Goal: Answer question/provide support: Share knowledge or assist other users

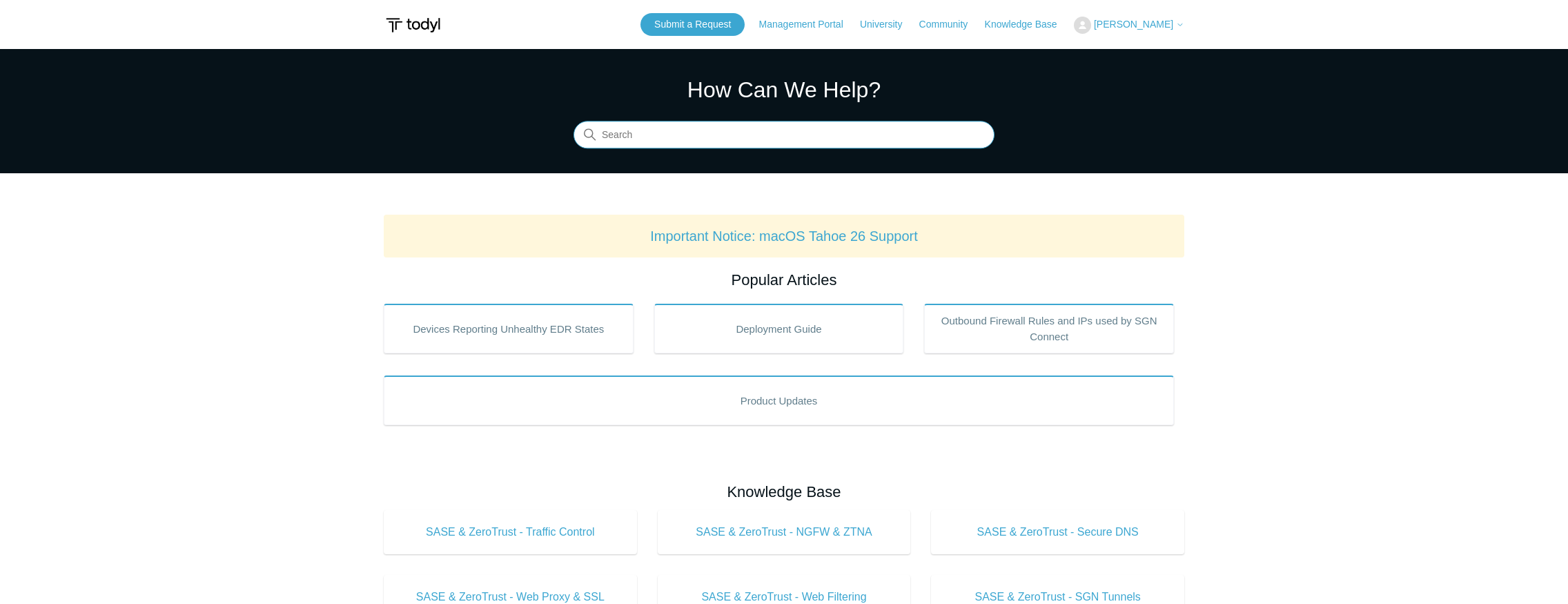
click at [642, 142] on input "Search" at bounding box center [784, 134] width 421 height 27
type input "smb"
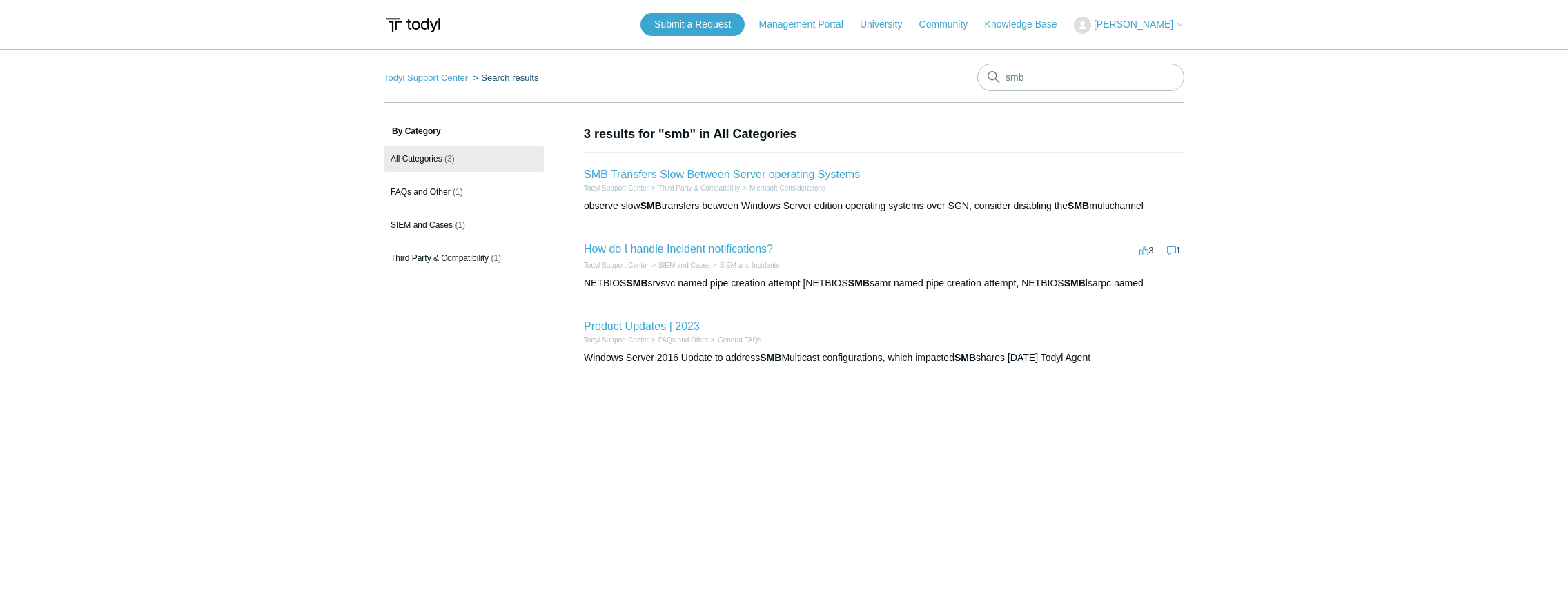
click at [741, 176] on link "SMB Transfers Slow Between Server operating Systems" at bounding box center [722, 174] width 276 height 11
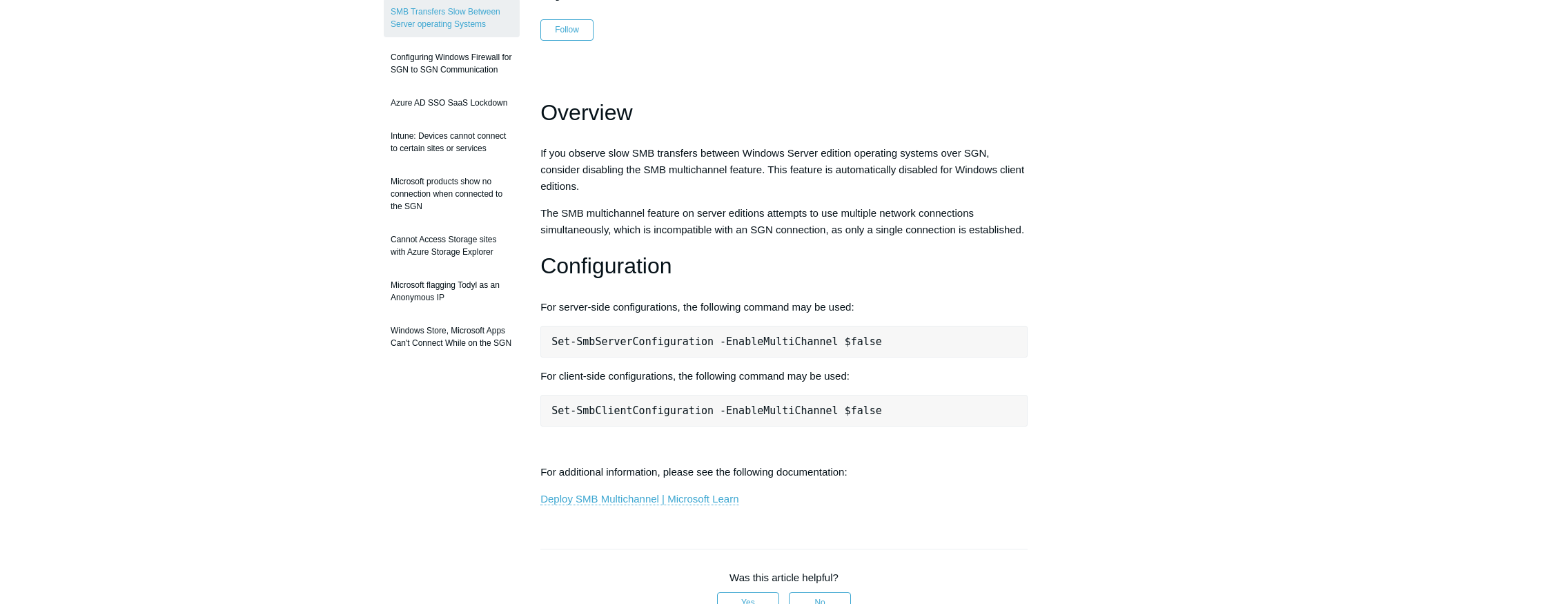
scroll to position [189, 0]
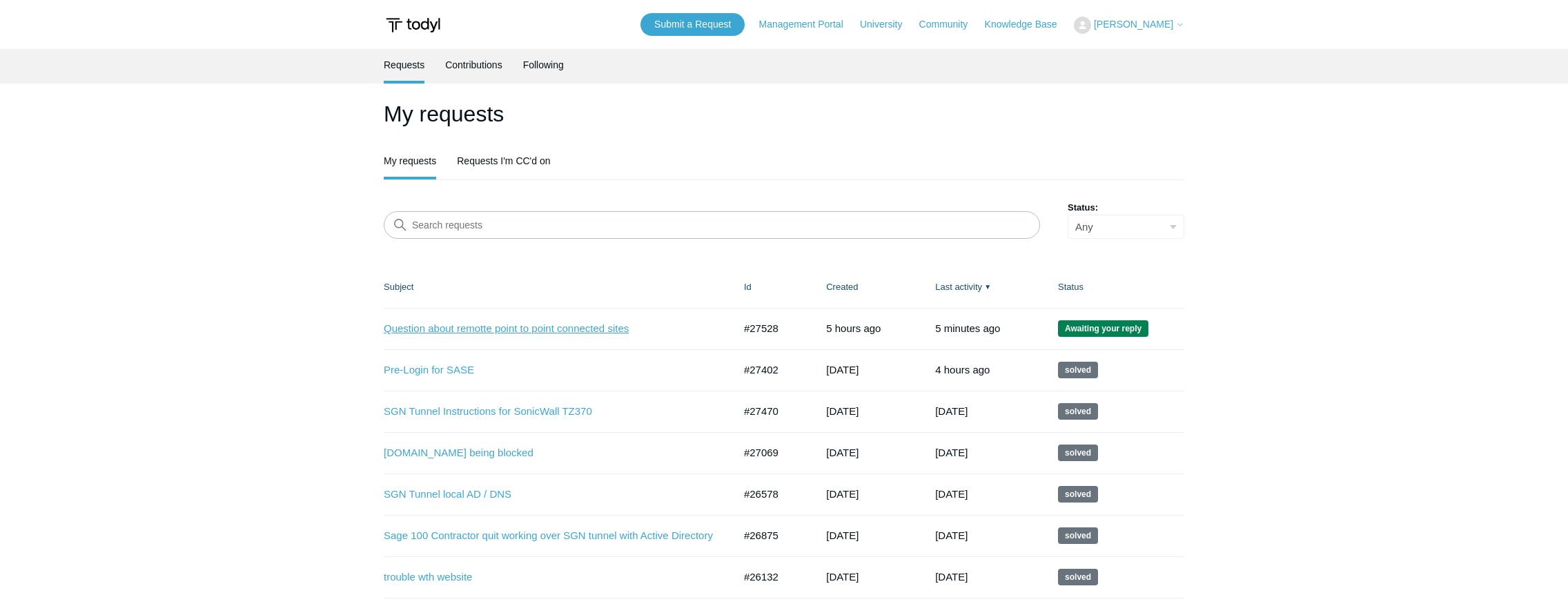
click at [457, 327] on link "Question about remotte point to point connected sites" at bounding box center [548, 329] width 329 height 16
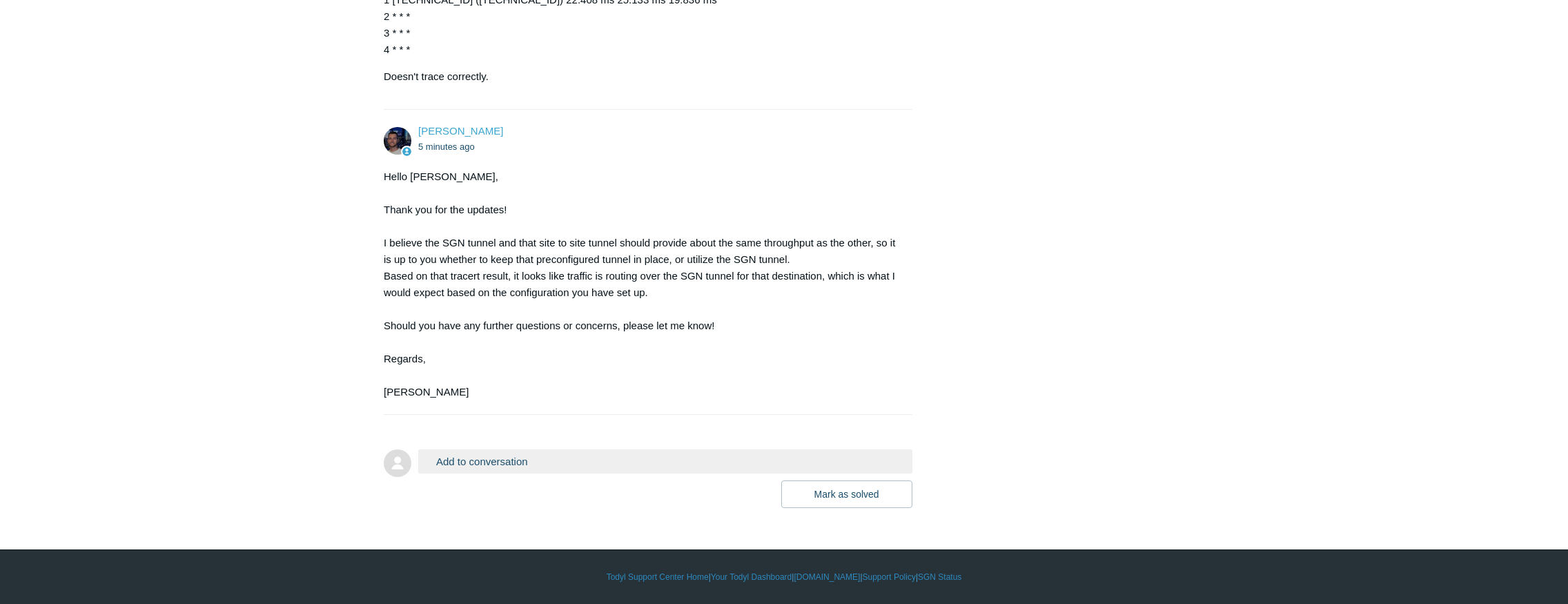
scroll to position [1095, 0]
click at [568, 462] on button "Add to conversation" at bounding box center [665, 462] width 494 height 25
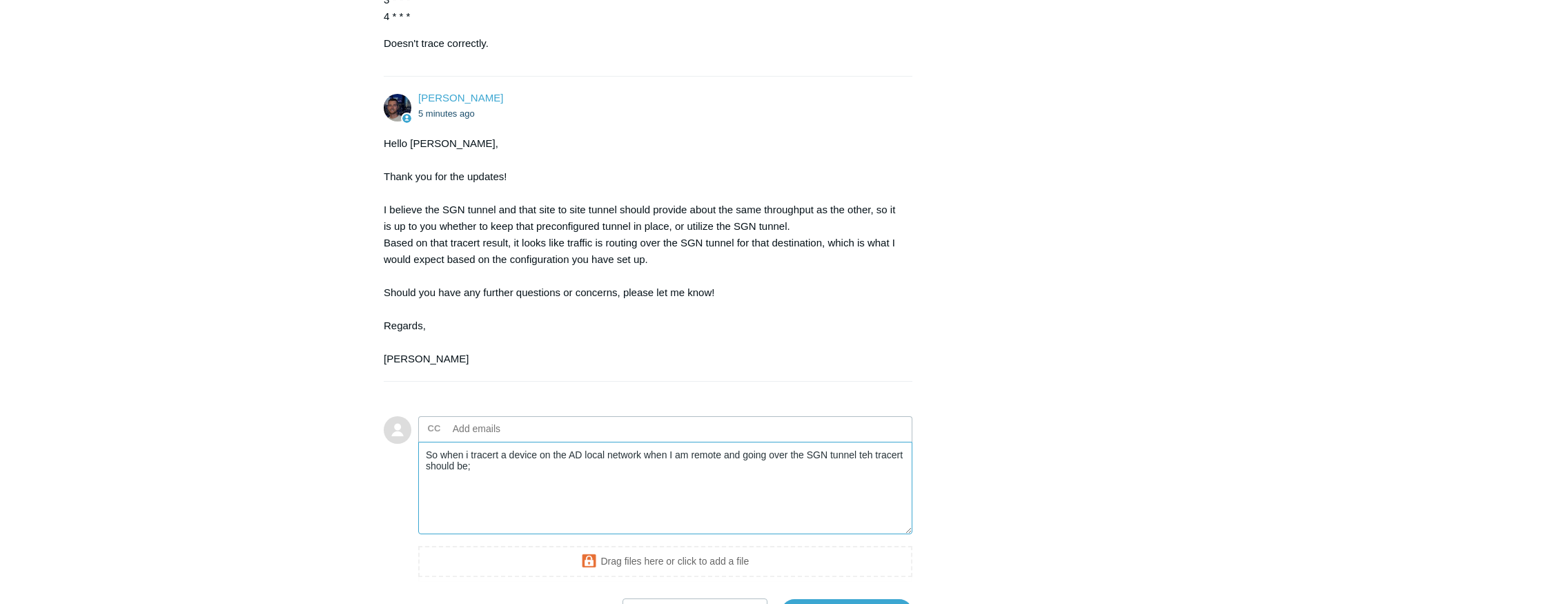
paste textarea "traceroute to 192.168.100.16 (192.168.100.16), 64 hops max, 40 byte packets 1 1…"
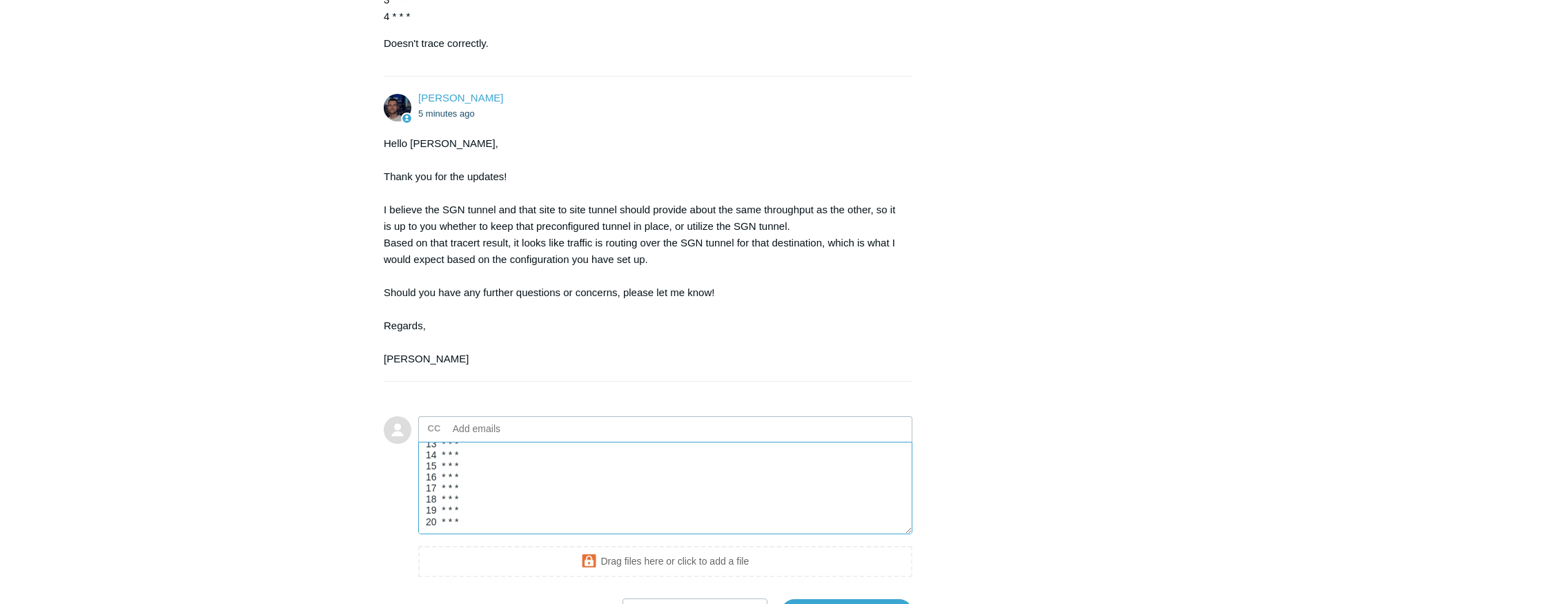
scroll to position [1230, 0]
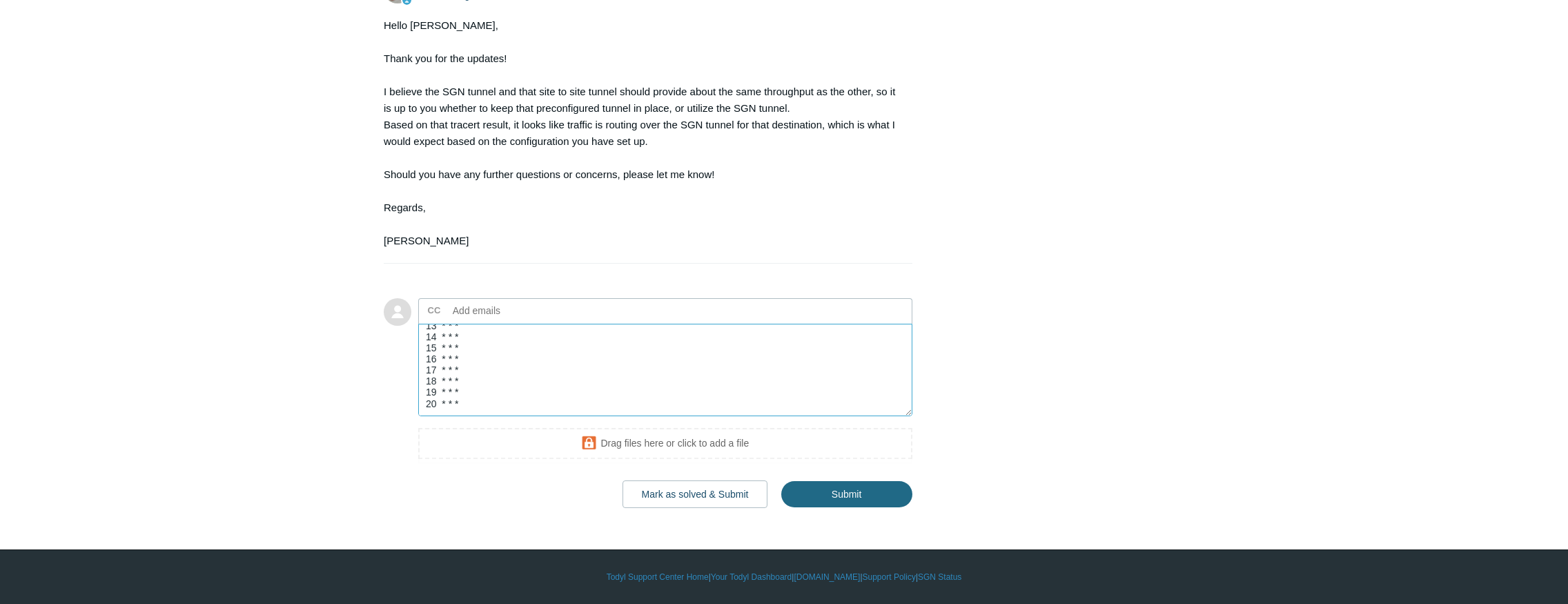
type textarea "So when i tracert a device on the AD local network when I am remote and going o…"
click at [865, 508] on input "Submit" at bounding box center [846, 493] width 131 height 27
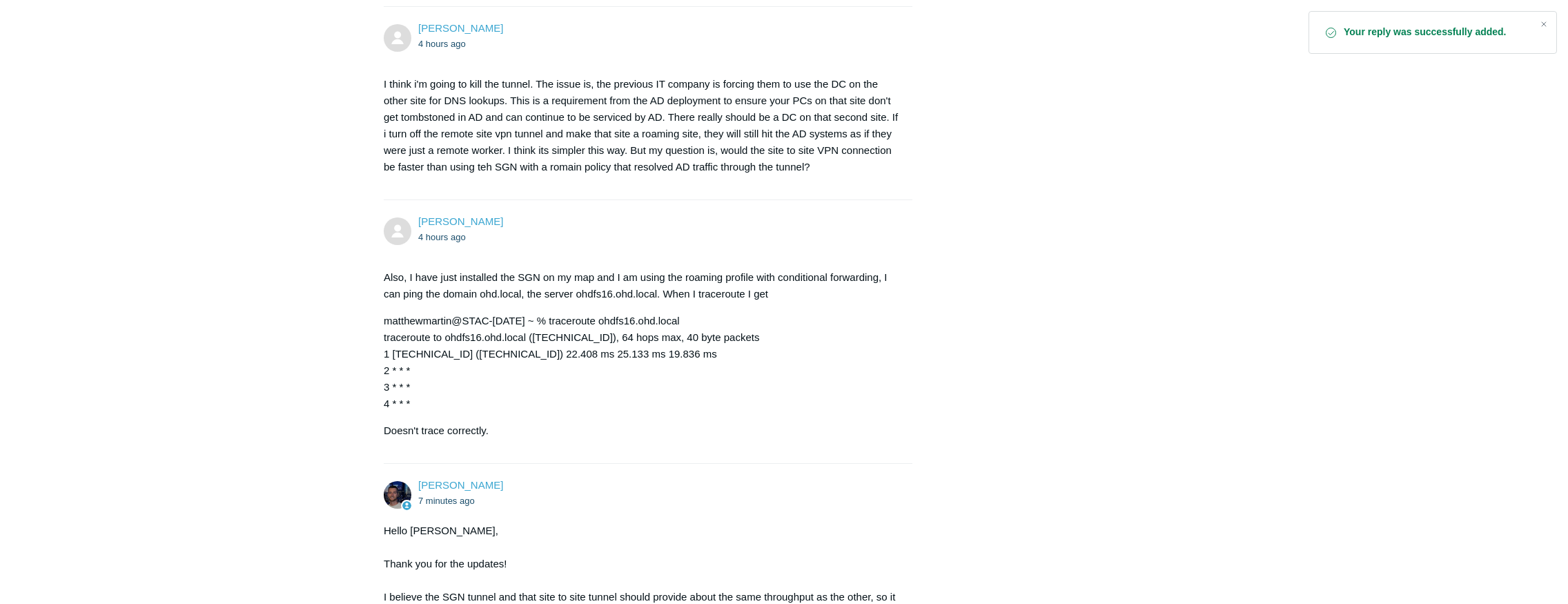
scroll to position [711, 0]
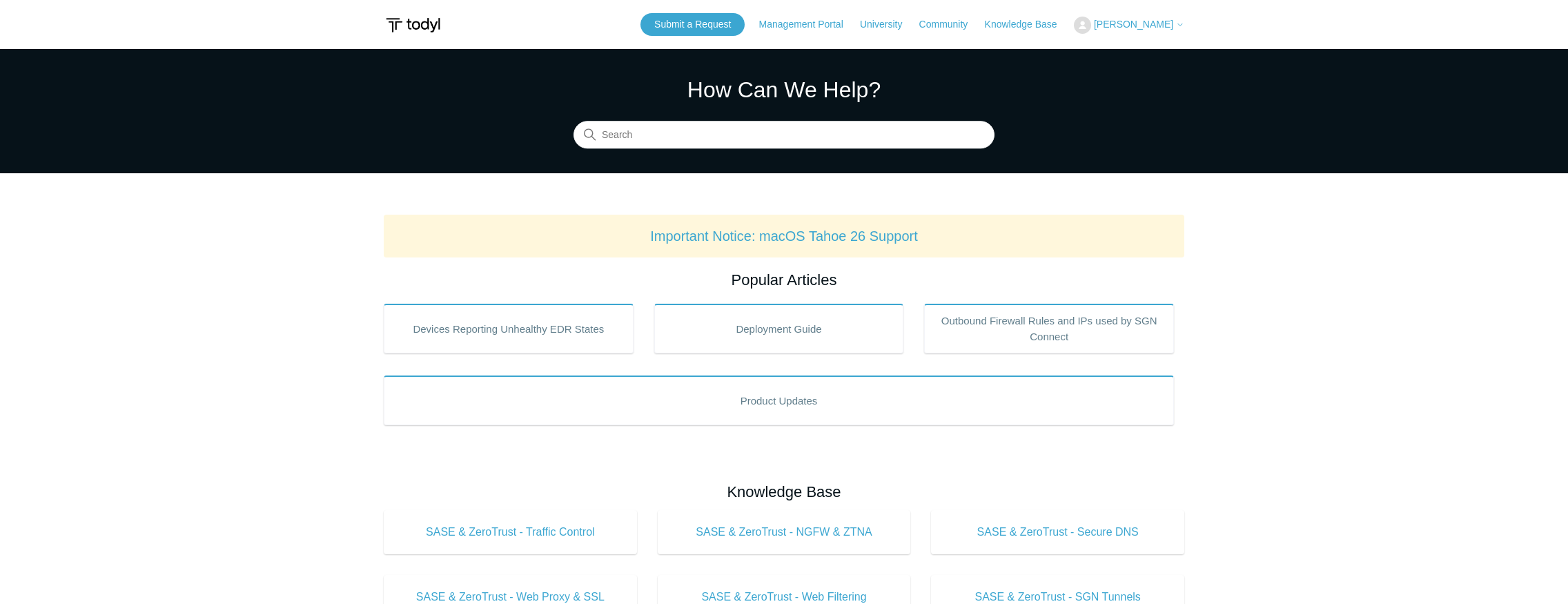
click at [1148, 26] on span "[PERSON_NAME]" at bounding box center [1133, 24] width 79 height 11
click at [1138, 54] on link "My Support Requests" at bounding box center [1141, 54] width 134 height 25
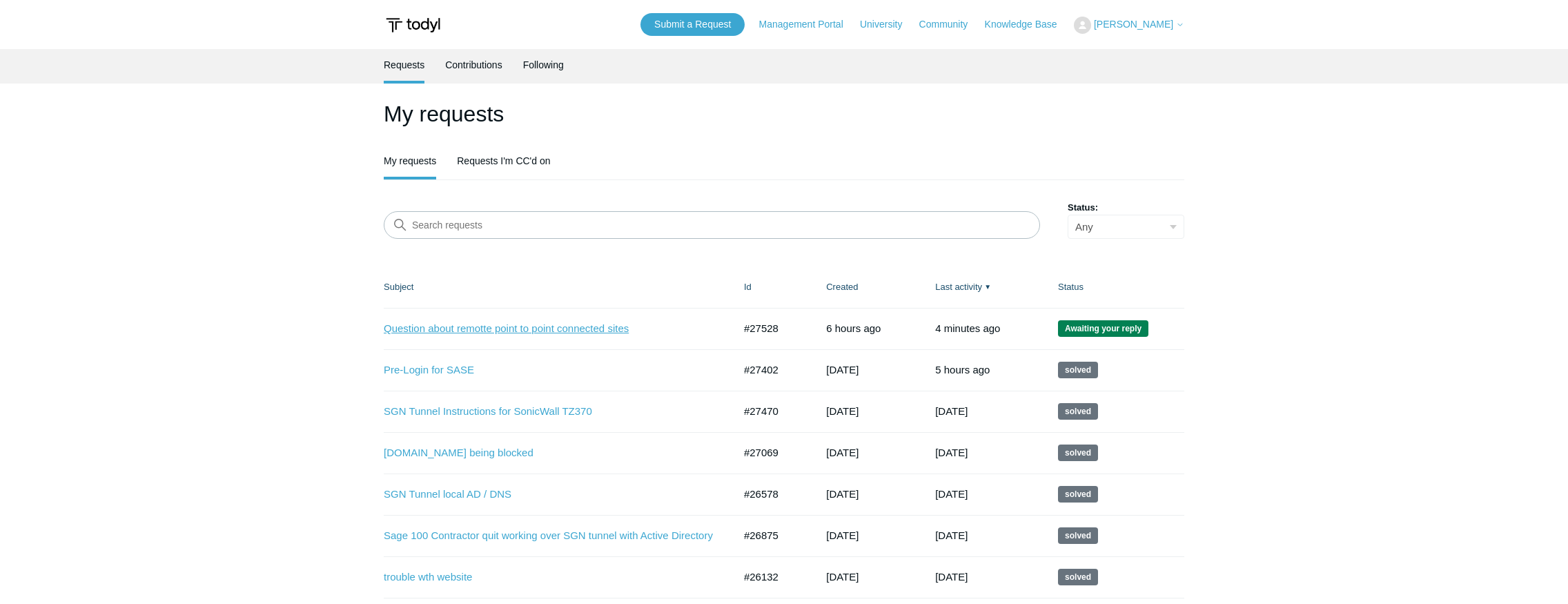
click at [470, 327] on link "Question about remotte point to point connected sites" at bounding box center [548, 329] width 329 height 16
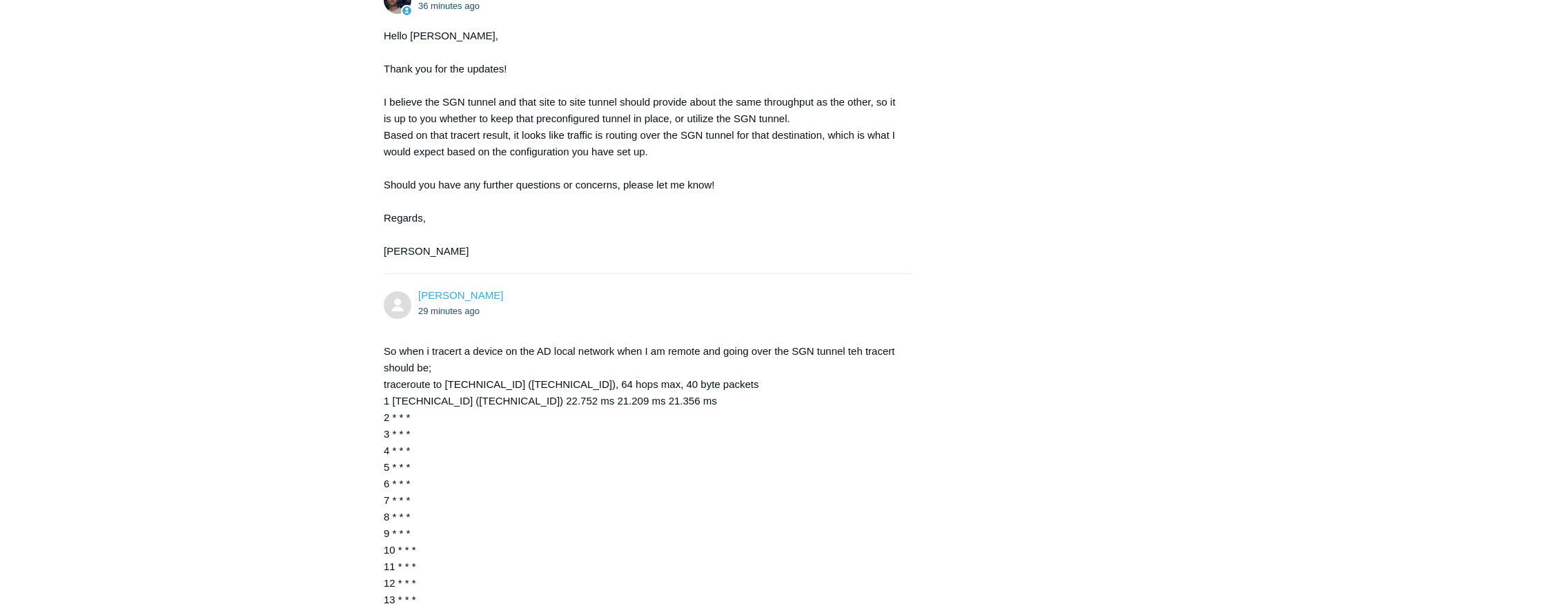
scroll to position [1792, 0]
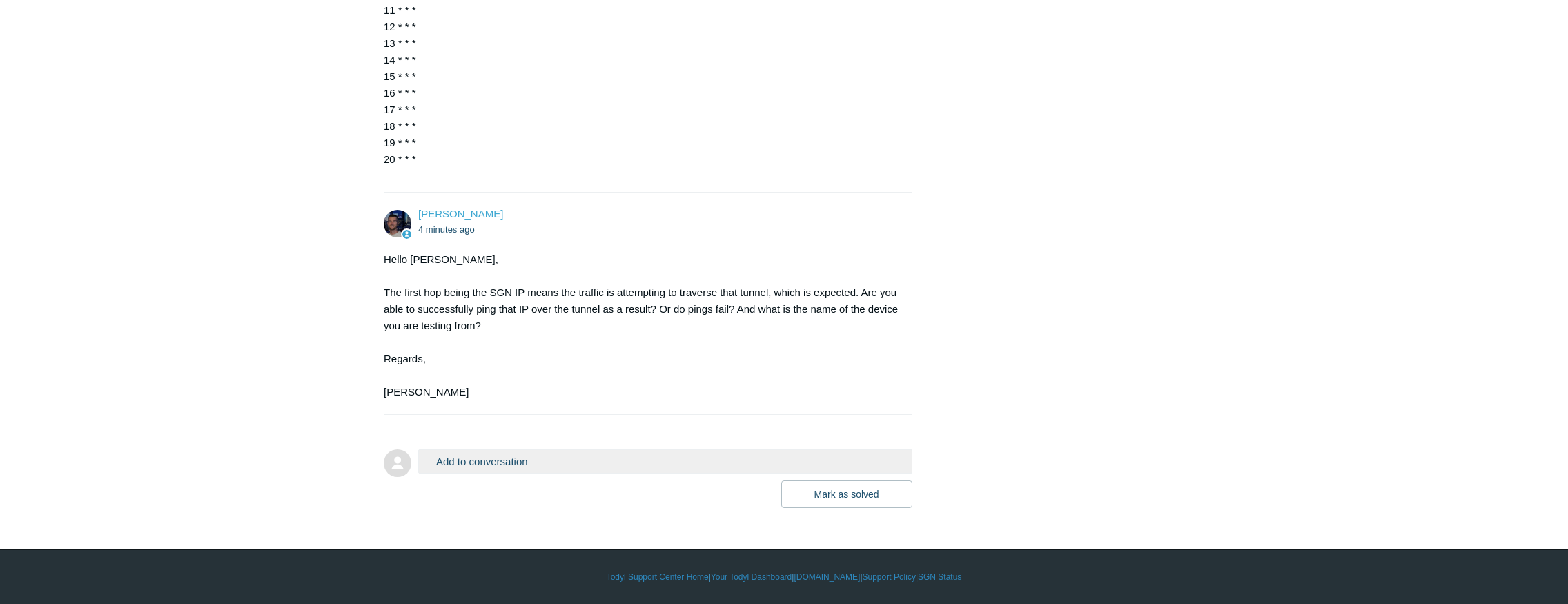
click at [537, 464] on button "Add to conversation" at bounding box center [665, 462] width 494 height 25
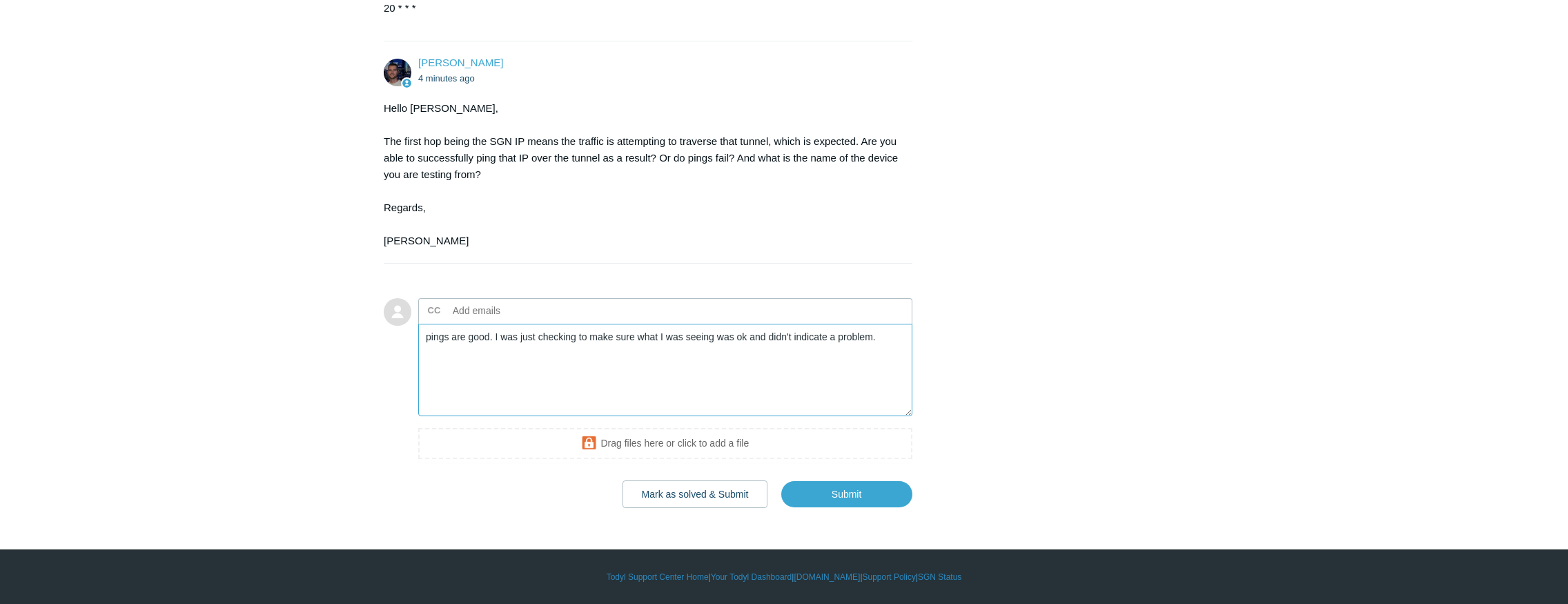
scroll to position [1939, 0]
type textarea "pings are good. I was just checking to make sure what I was seeing was ok and d…"
click at [833, 500] on input "Submit" at bounding box center [846, 493] width 131 height 27
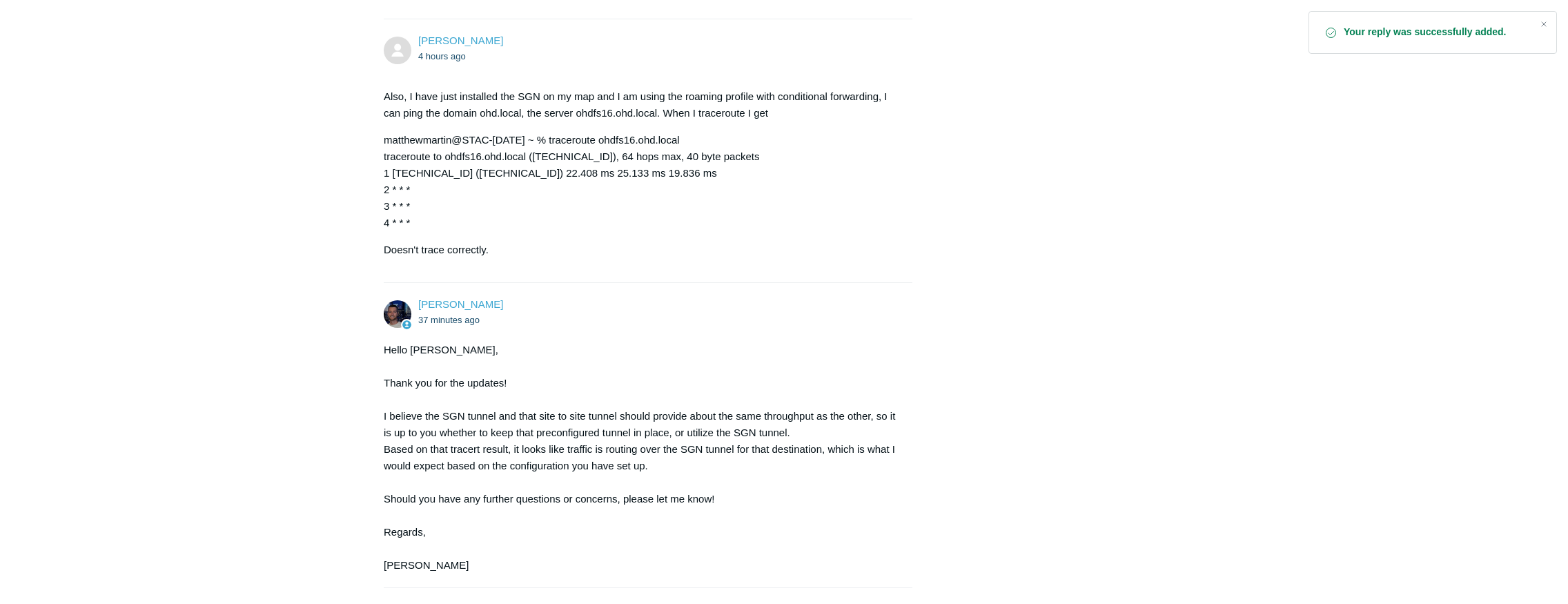
scroll to position [943, 0]
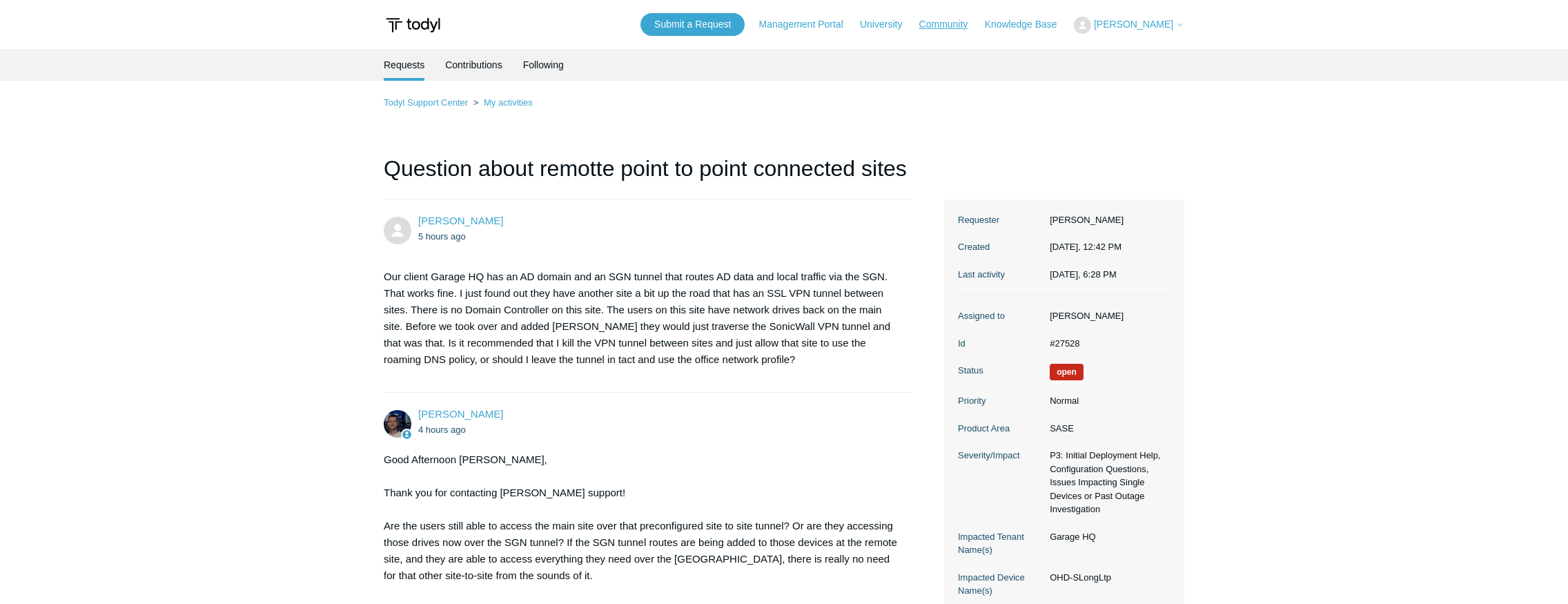
click at [966, 25] on link "Community" at bounding box center [951, 25] width 63 height 15
click at [1025, 21] on link "Knowledge Base" at bounding box center [1028, 25] width 86 height 15
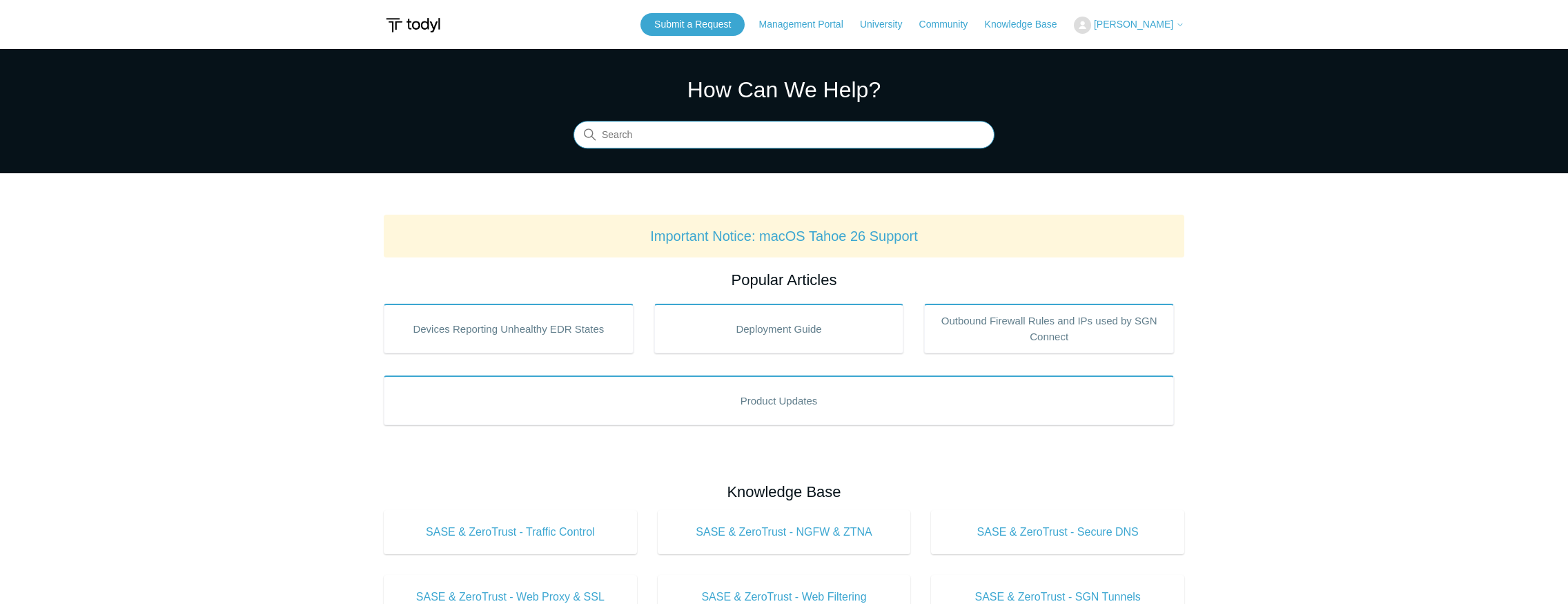
click at [689, 137] on input "Search" at bounding box center [784, 134] width 421 height 27
type input "smb"
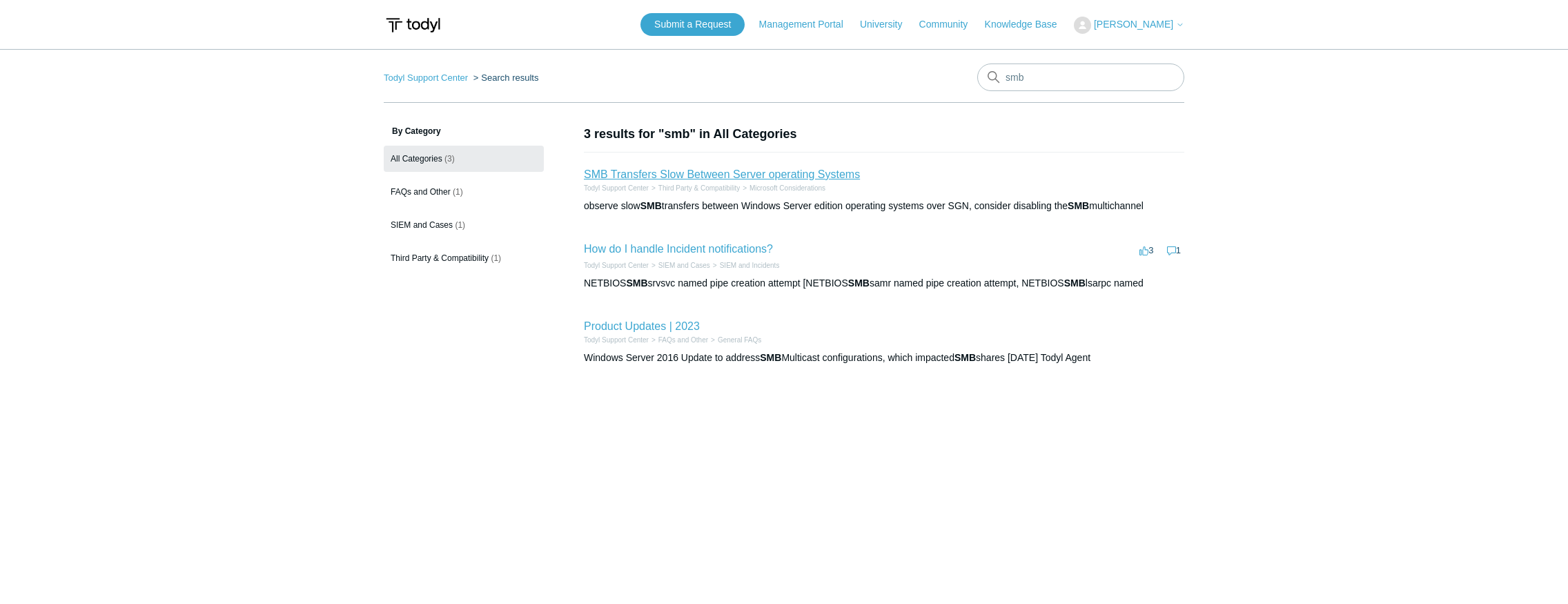
click at [660, 176] on link "SMB Transfers Slow Between Server operating Systems" at bounding box center [722, 174] width 276 height 11
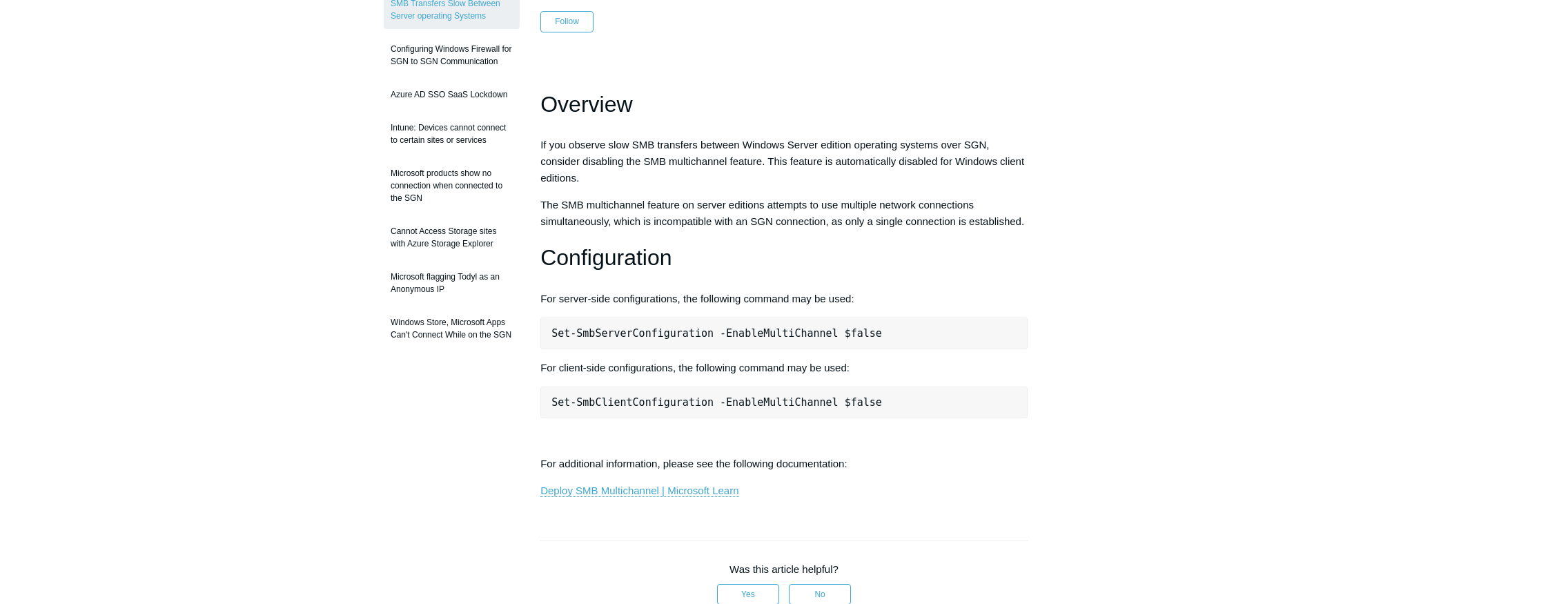
scroll to position [198, 0]
drag, startPoint x: 552, startPoint y: 344, endPoint x: 888, endPoint y: 347, distance: 336.0
click at [888, 347] on pre "Set-SmbServerConfiguration -EnableMultiChannel $false" at bounding box center [784, 330] width 487 height 32
copy pre "Set-SmbServerConfiguration -EnableMultiChannel $false"
click at [1138, 318] on div "Articles in this section Azure KMS License Activation SMB Transfers Slow Betwee…" at bounding box center [784, 446] width 801 height 1039
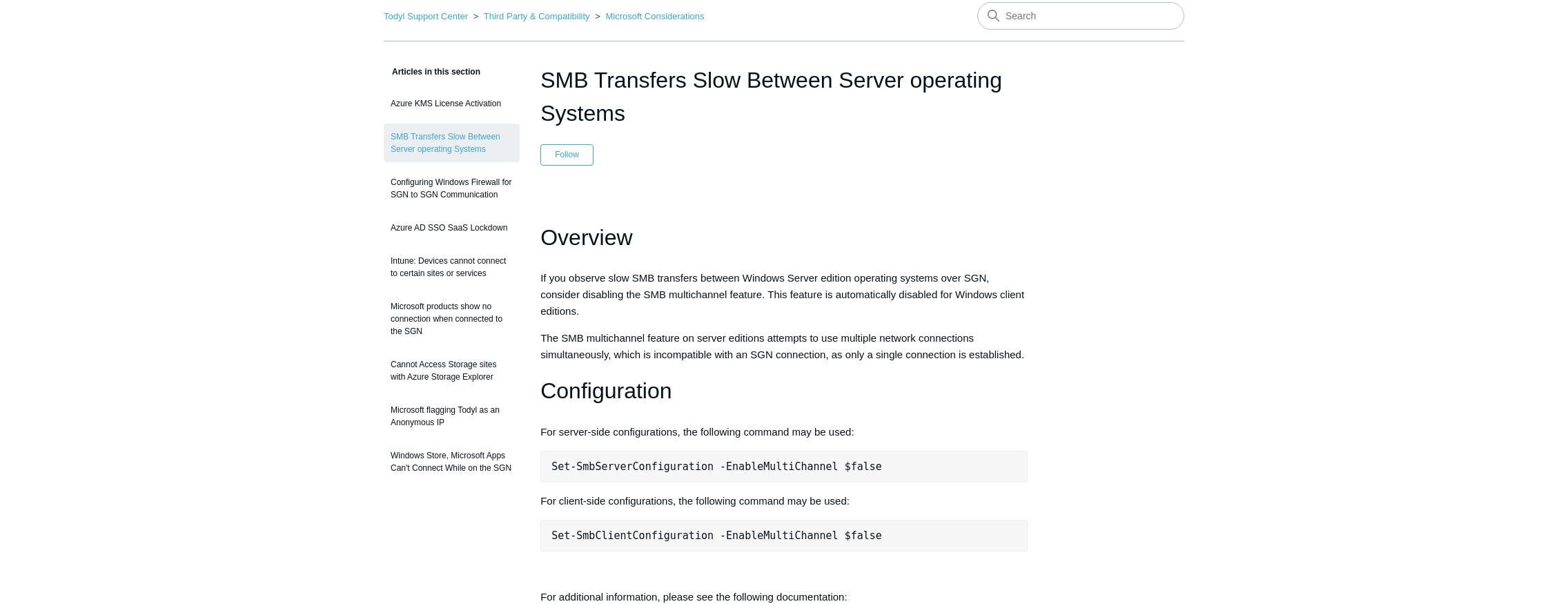
scroll to position [0, 0]
